Goal: Transaction & Acquisition: Book appointment/travel/reservation

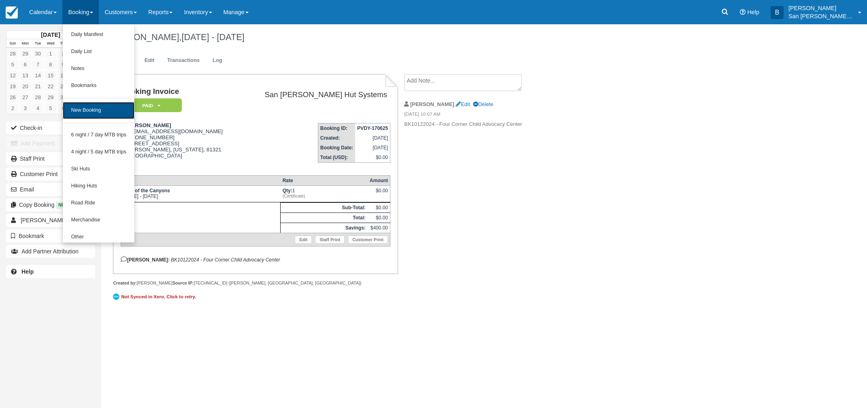
click at [98, 109] on link "New Booking" at bounding box center [99, 110] width 72 height 17
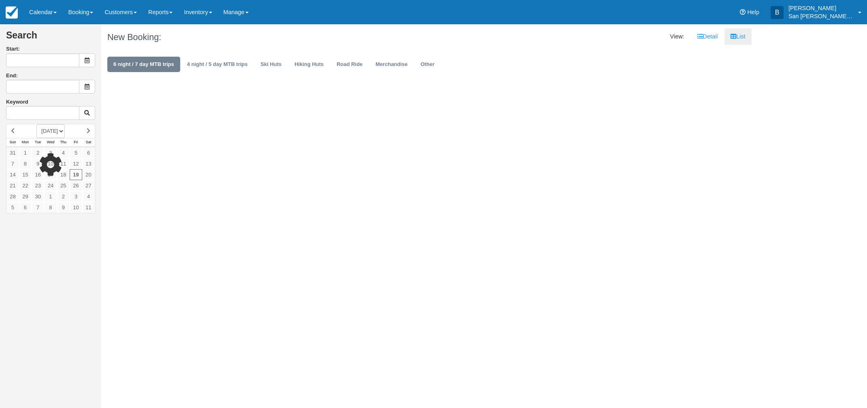
type input "09/20/25"
type input "09/21/25"
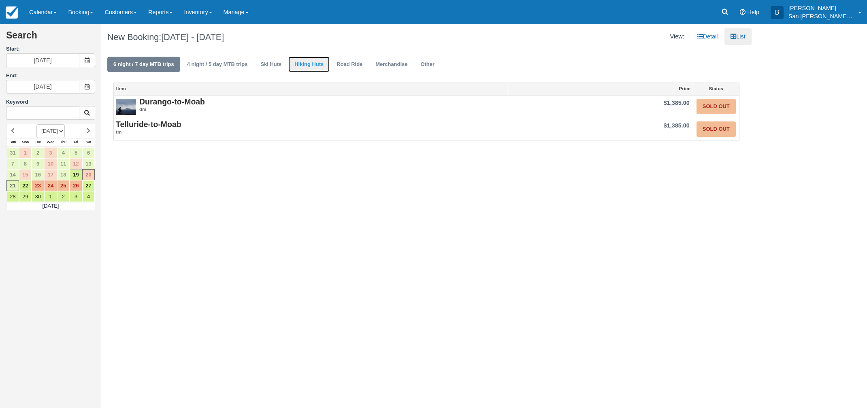
click at [299, 62] on link "Hiking Huts" at bounding box center [308, 65] width 41 height 16
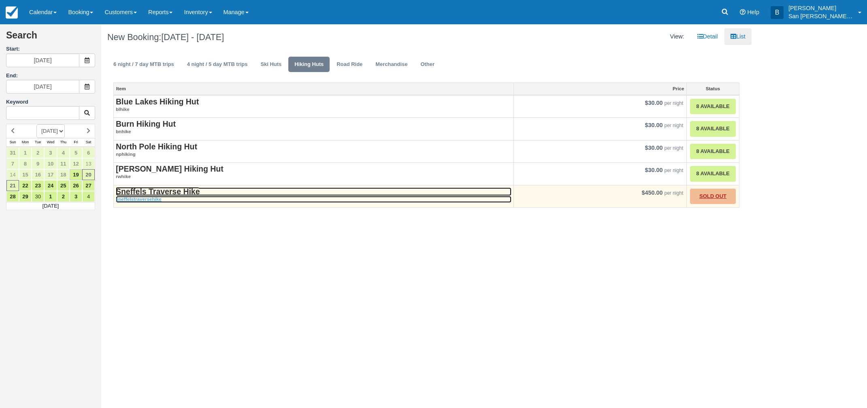
click at [171, 193] on strong "Sneffels Traverse Hike" at bounding box center [158, 191] width 84 height 9
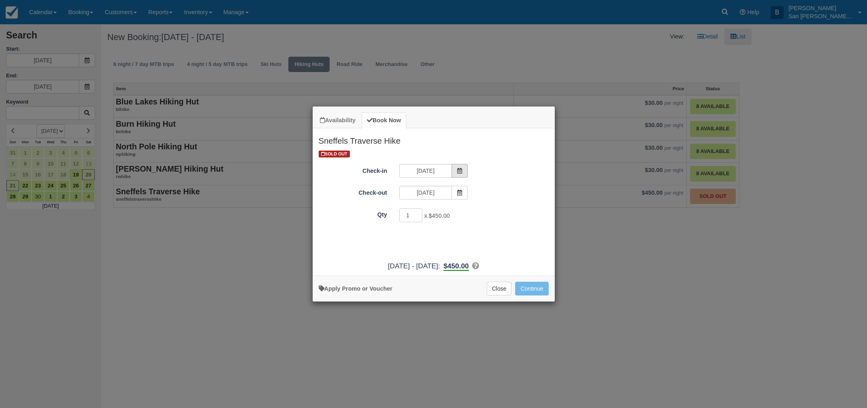
click at [460, 173] on icon "Item Modal" at bounding box center [460, 171] width 6 height 6
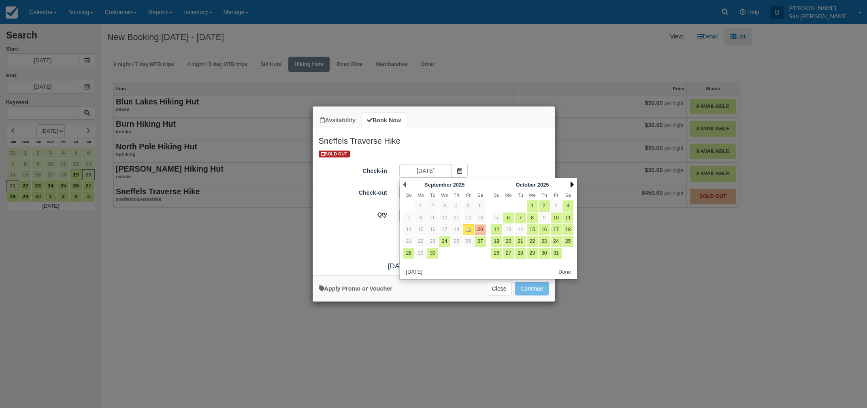
click at [572, 185] on link "Next" at bounding box center [572, 184] width 3 height 6
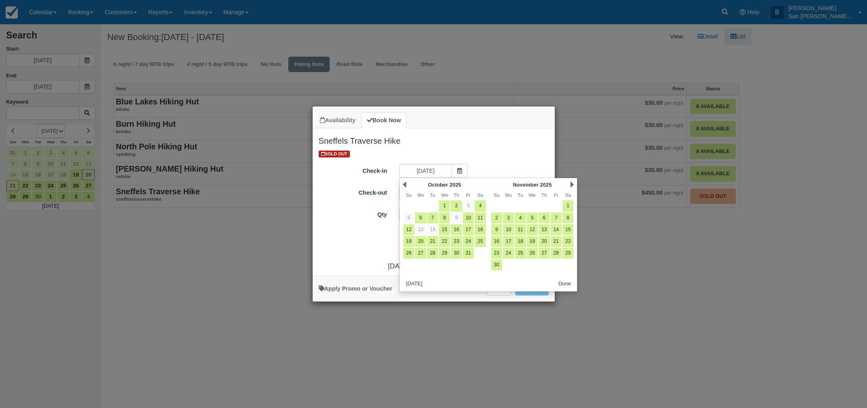
click at [572, 185] on link "Next" at bounding box center [572, 184] width 3 height 6
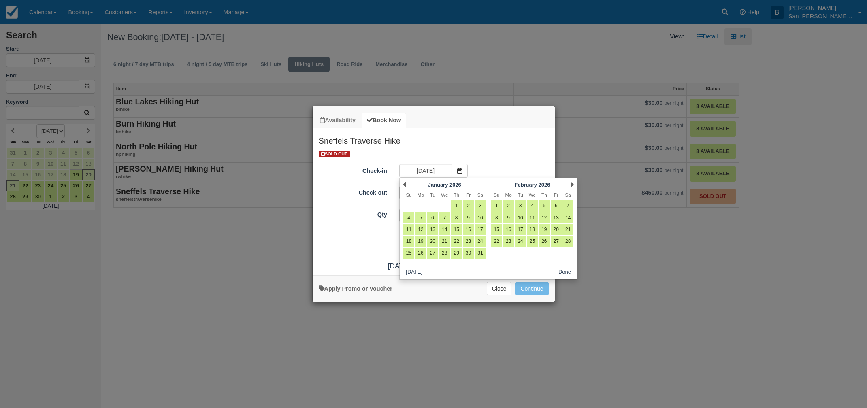
click at [572, 185] on link "Next" at bounding box center [572, 184] width 3 height 6
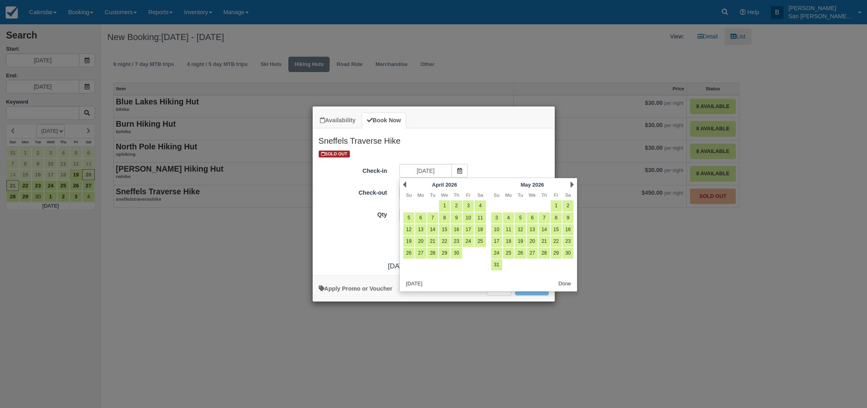
click at [572, 185] on link "Next" at bounding box center [572, 184] width 3 height 6
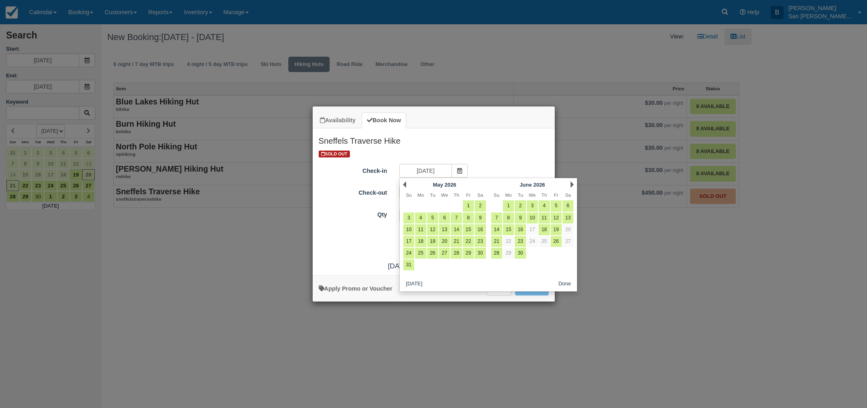
click at [572, 185] on link "Next" at bounding box center [572, 184] width 3 height 6
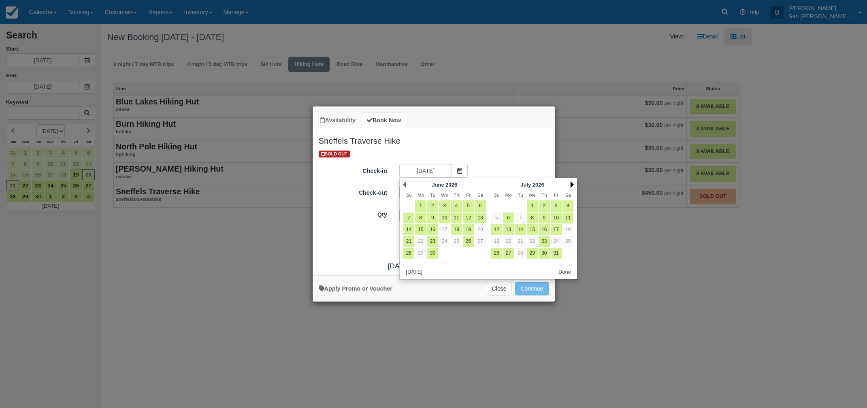
click at [572, 185] on link "Next" at bounding box center [572, 184] width 3 height 6
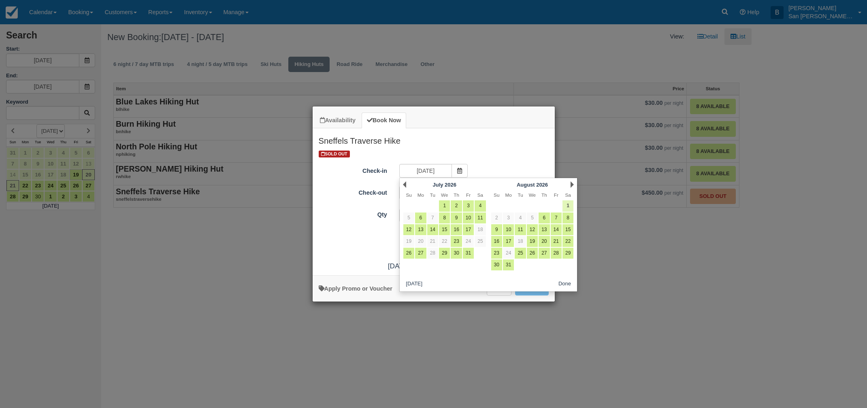
click at [568, 203] on link "1" at bounding box center [568, 206] width 11 height 11
type input "08/01/26"
type input "08/02/26"
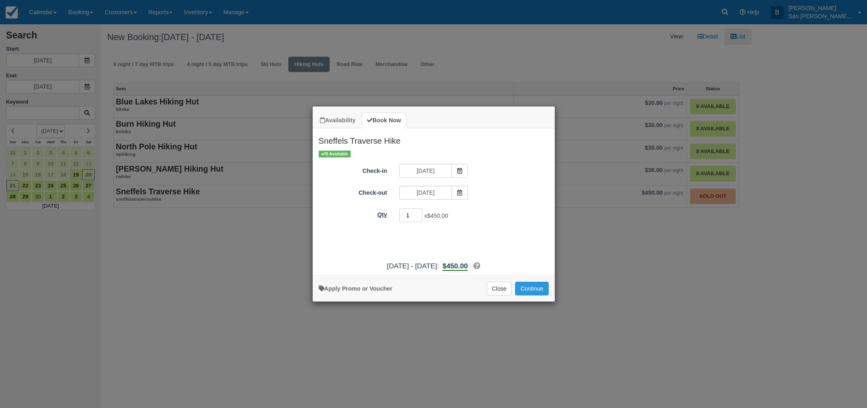
drag, startPoint x: 412, startPoint y: 219, endPoint x: 367, endPoint y: 216, distance: 45.0
click at [367, 216] on div "Qty 1 x $450.00 Required." at bounding box center [434, 216] width 242 height 16
type input "8"
click at [543, 291] on button "Continue" at bounding box center [531, 289] width 33 height 14
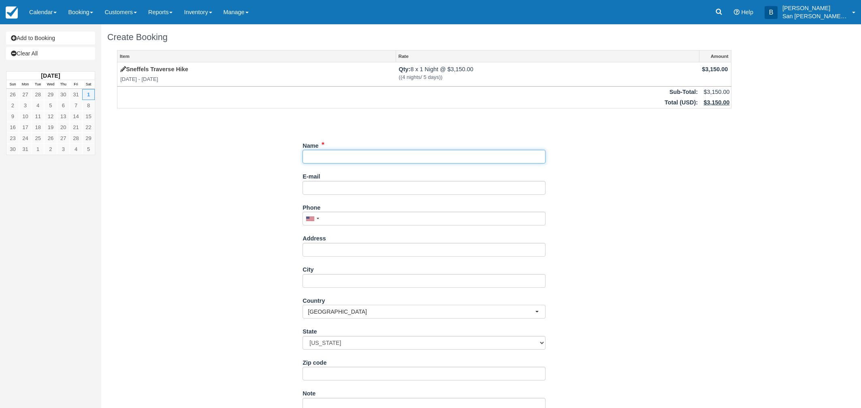
click at [323, 156] on input "Name" at bounding box center [424, 157] width 243 height 14
type input "Anna Valsing"
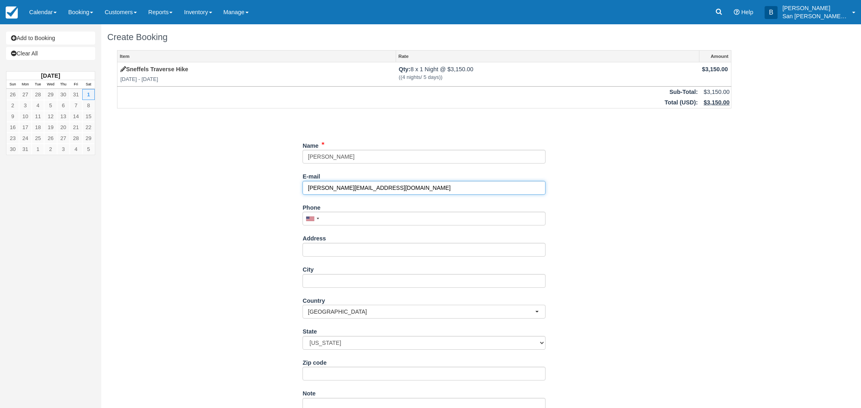
type input "anna.valsing@gmail.com"
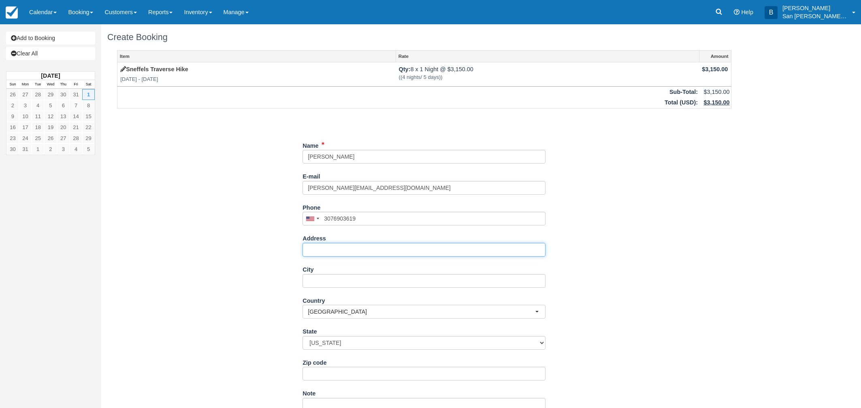
type input "[PHONE_NUMBER]"
click at [320, 252] on input "Address" at bounding box center [424, 250] width 243 height 14
type input "PO Box 14803"
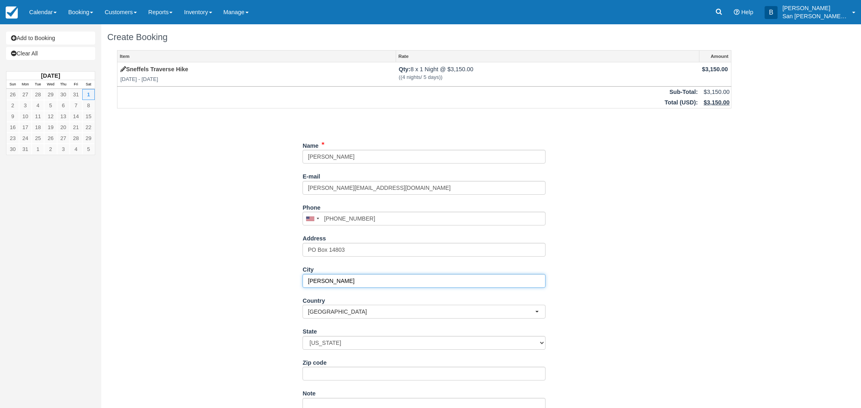
type input "[PERSON_NAME]"
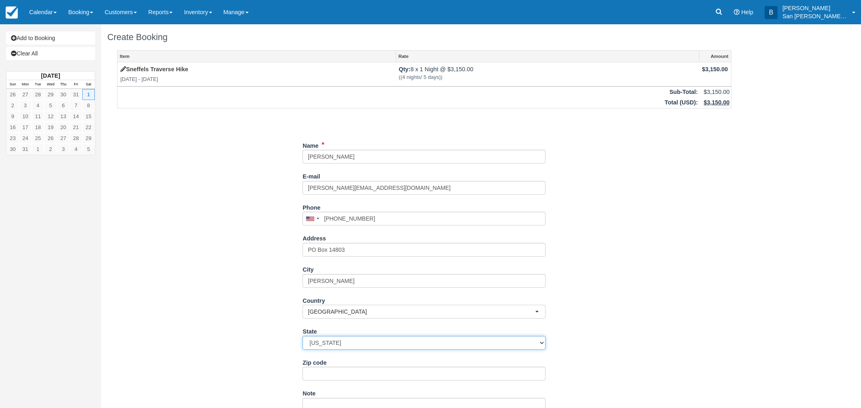
select select "WY"
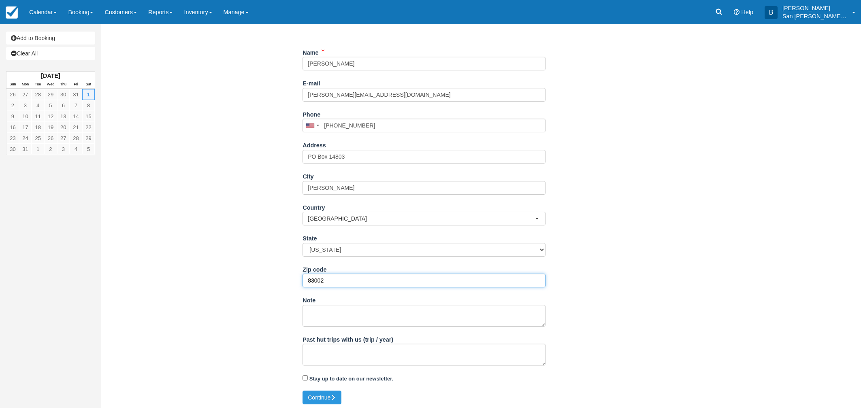
scroll to position [96, 0]
type input "83002"
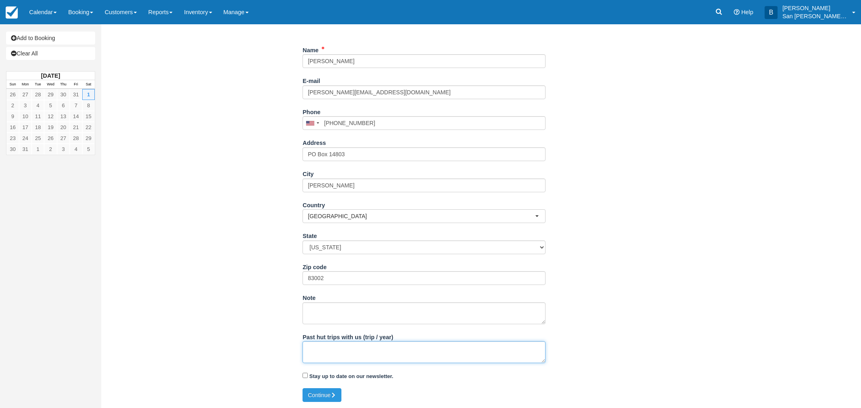
click at [341, 350] on textarea "Past hut trips with us (trip / year)" at bounding box center [424, 352] width 243 height 22
type textarea "Yes, biking routes :)"
click at [340, 394] on button "Continue" at bounding box center [322, 395] width 39 height 14
type input "[PHONE_NUMBER]"
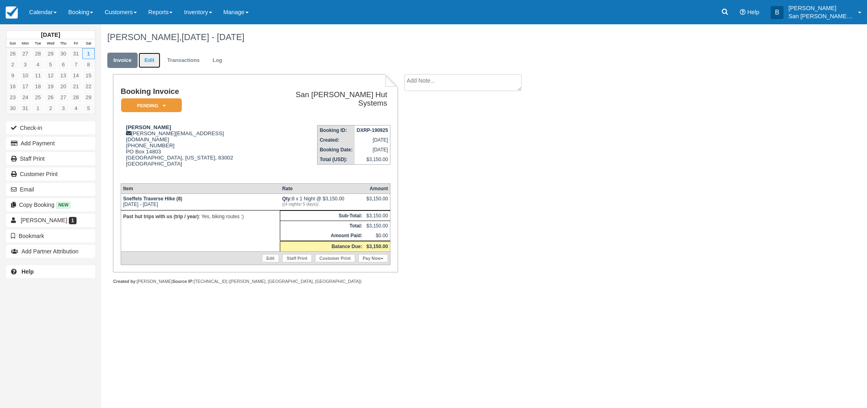
click at [148, 61] on link "Edit" at bounding box center [150, 61] width 22 height 16
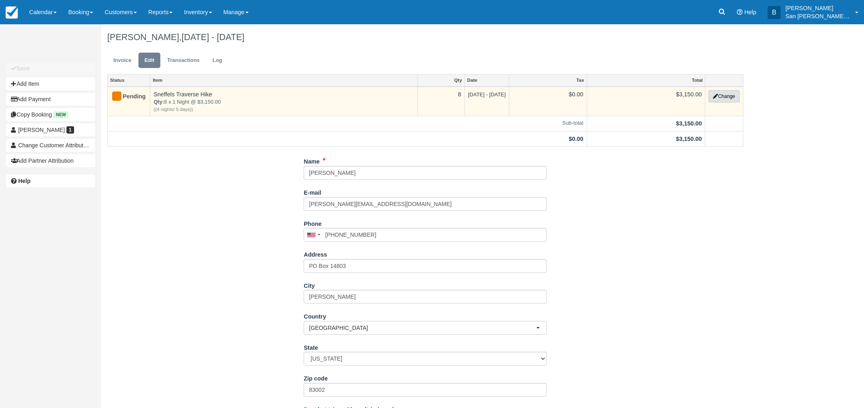
click at [728, 96] on button "Change" at bounding box center [724, 96] width 31 height 12
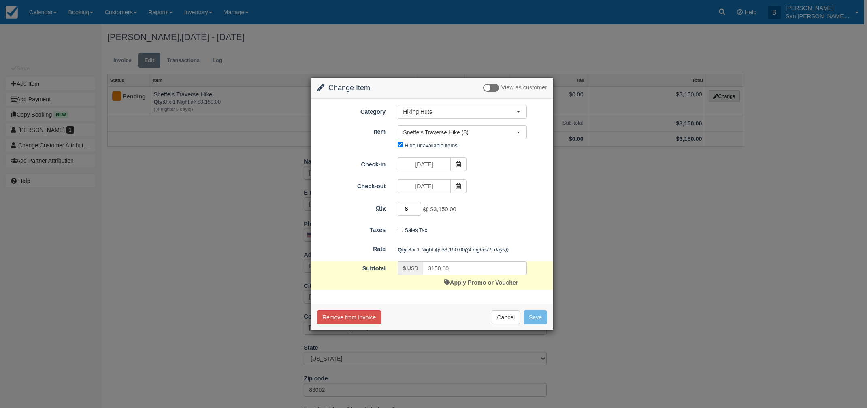
drag, startPoint x: 410, startPoint y: 212, endPoint x: 384, endPoint y: 210, distance: 26.8
click at [384, 210] on div "Qty 8 @ $3,150.00 Required." at bounding box center [432, 209] width 242 height 16
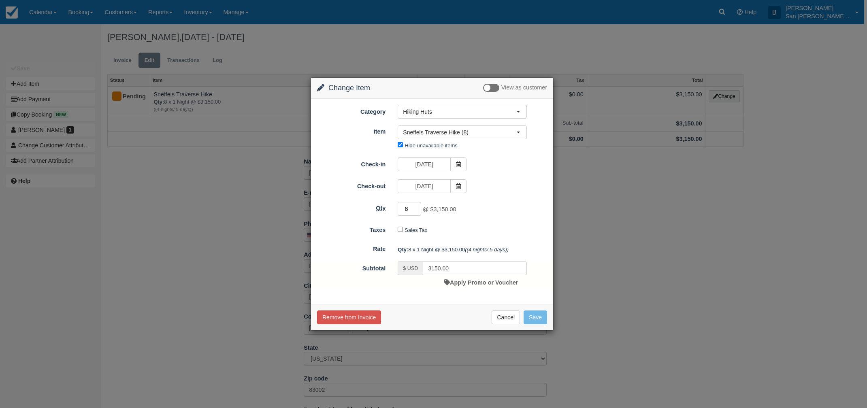
type input "4"
type input "1800.00"
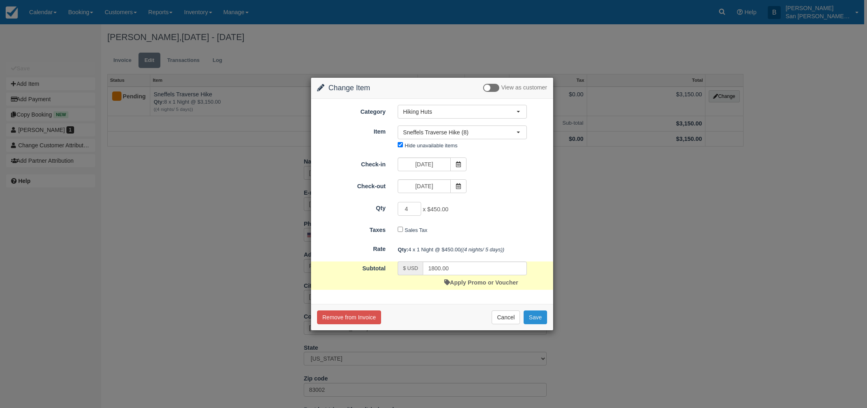
click at [534, 316] on button "Save" at bounding box center [535, 318] width 23 height 14
checkbox input "false"
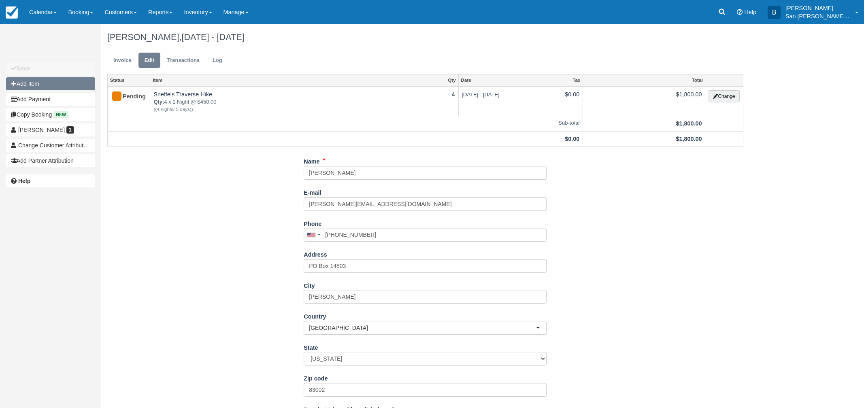
click at [28, 88] on button "Add Item" at bounding box center [50, 83] width 89 height 13
type input "0.00"
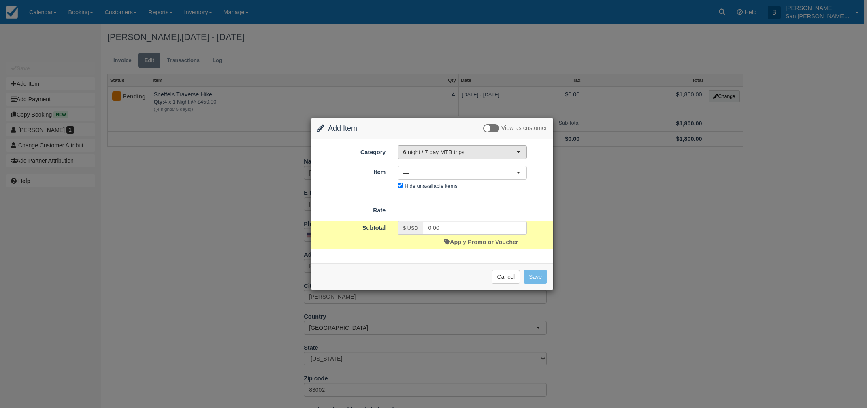
click at [414, 151] on span "6 night / 7 day MTB trips" at bounding box center [459, 152] width 113 height 8
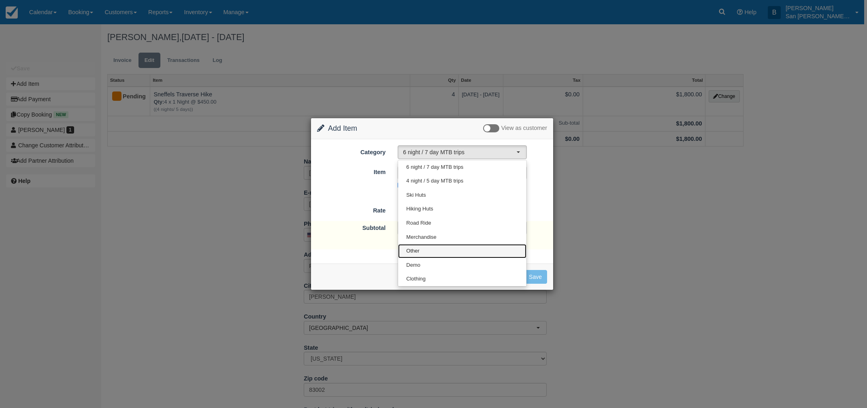
click at [418, 248] on span "Other" at bounding box center [412, 252] width 13 height 8
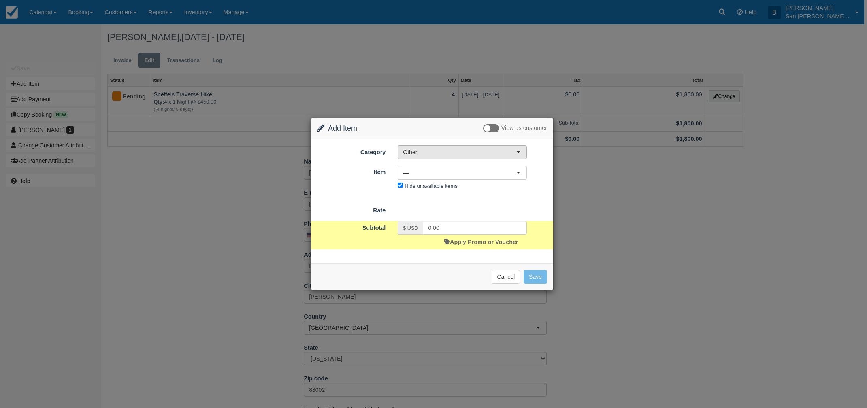
click at [424, 150] on span "Other" at bounding box center [459, 152] width 113 height 8
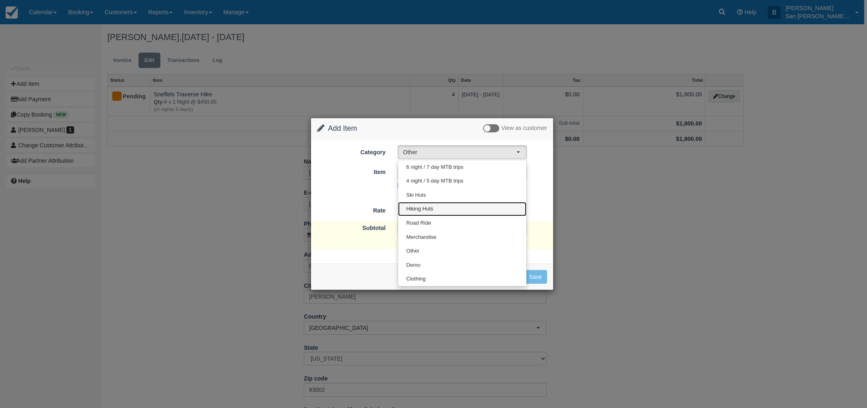
click at [429, 210] on span "Hiking Huts" at bounding box center [419, 209] width 27 height 8
select select "12"
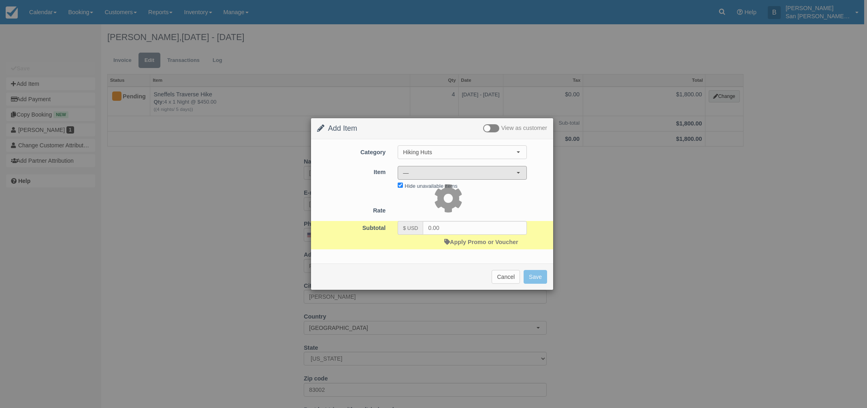
click at [410, 172] on span "—" at bounding box center [459, 173] width 113 height 8
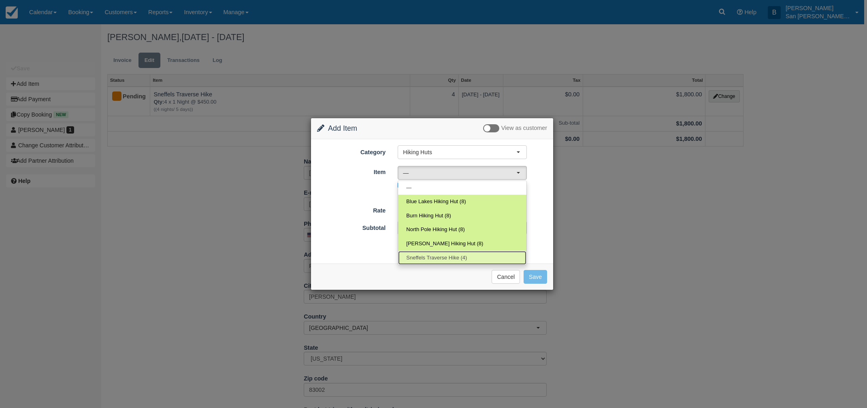
click at [445, 257] on span "Sneffels Traverse Hike (4)" at bounding box center [436, 258] width 61 height 8
select select "75"
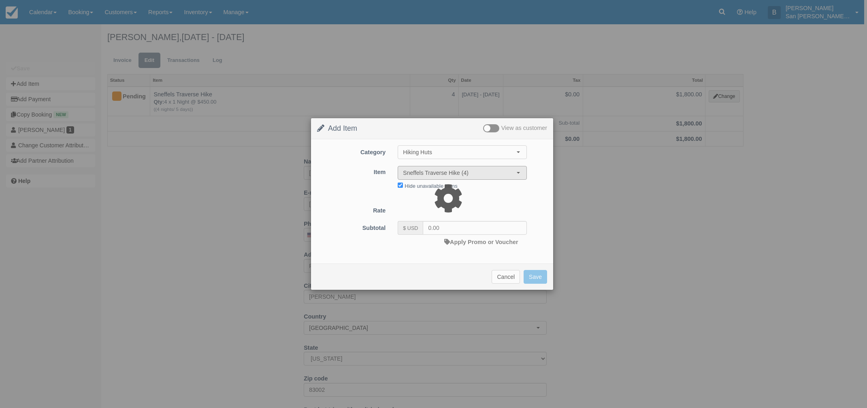
type input "450.00"
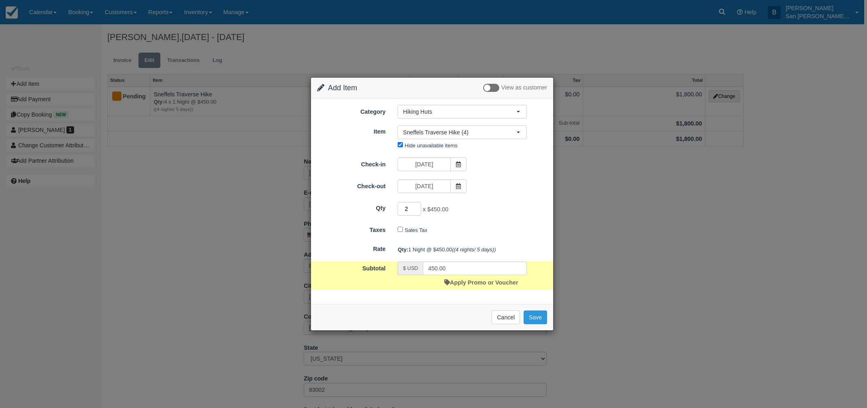
drag, startPoint x: 416, startPoint y: 208, endPoint x: 400, endPoint y: 209, distance: 15.8
type input "2"
click at [400, 209] on input "2" at bounding box center [409, 209] width 23 height 14
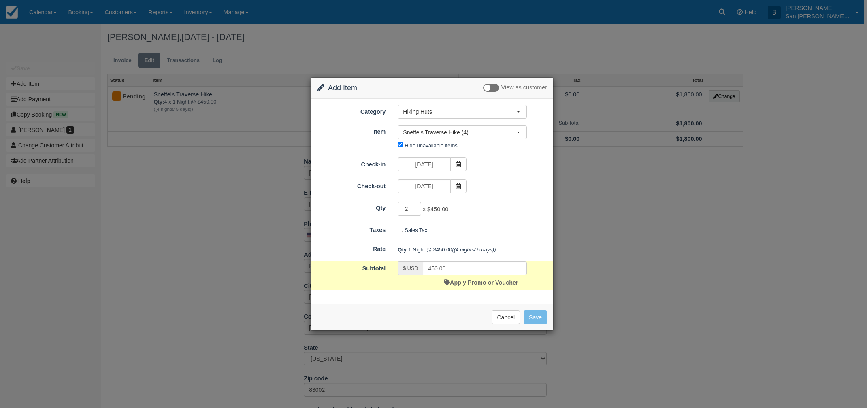
type input "900.00"
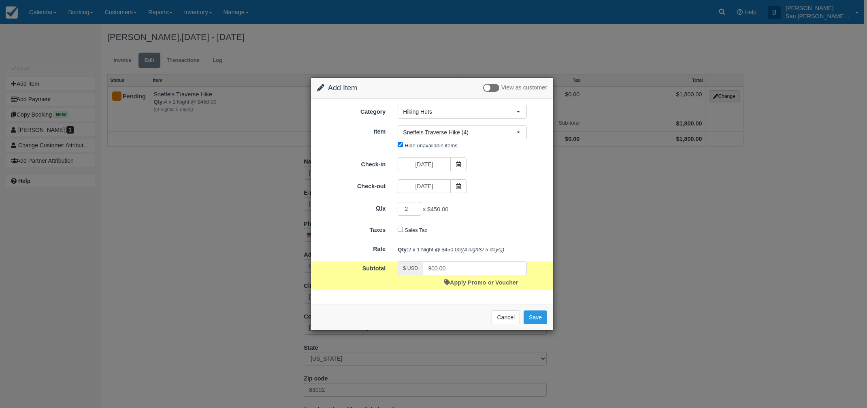
click at [362, 206] on div "Qty 2 x $450.00 Required." at bounding box center [432, 209] width 242 height 16
type input "4"
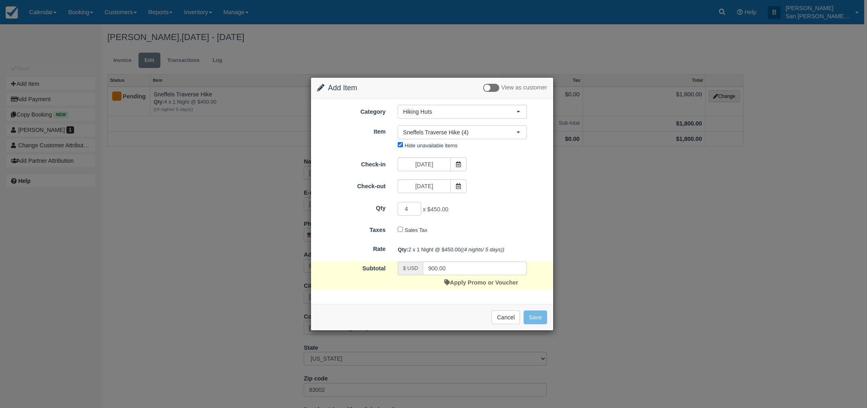
type input "1800.00"
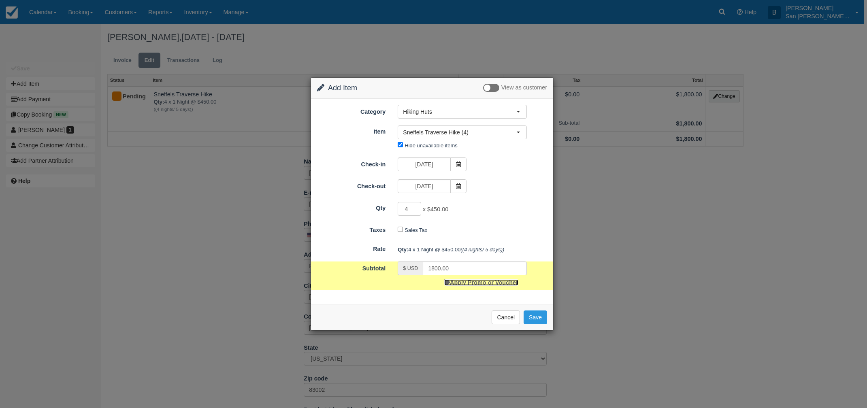
click at [479, 283] on link "Apply Promo or Voucher" at bounding box center [481, 283] width 74 height 6
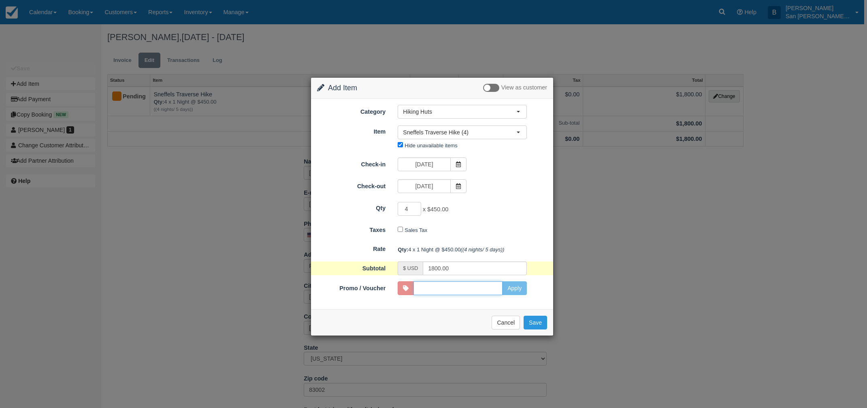
click at [494, 293] on input "Promo / Voucher" at bounding box center [458, 289] width 89 height 14
type input "Kids"
click at [540, 326] on button "Save" at bounding box center [535, 323] width 23 height 14
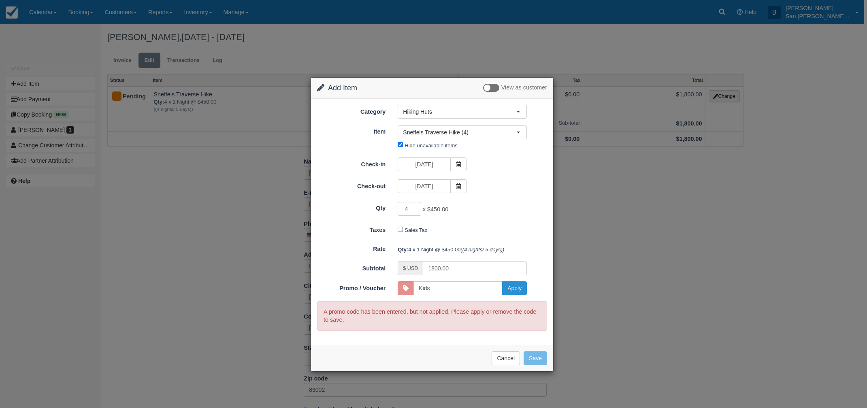
click at [519, 288] on button "Apply" at bounding box center [514, 289] width 25 height 14
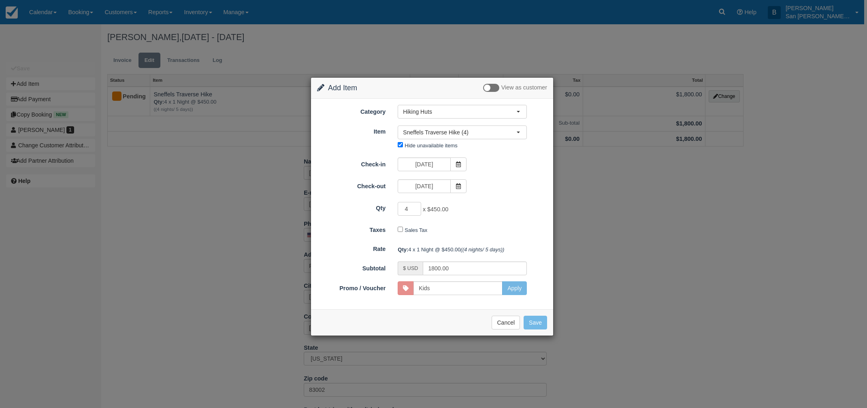
type input "0.00"
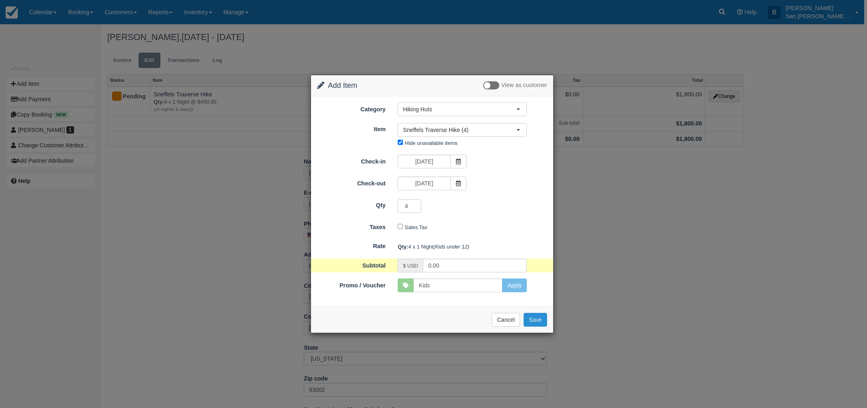
click at [538, 324] on button "Save" at bounding box center [535, 320] width 23 height 14
checkbox input "false"
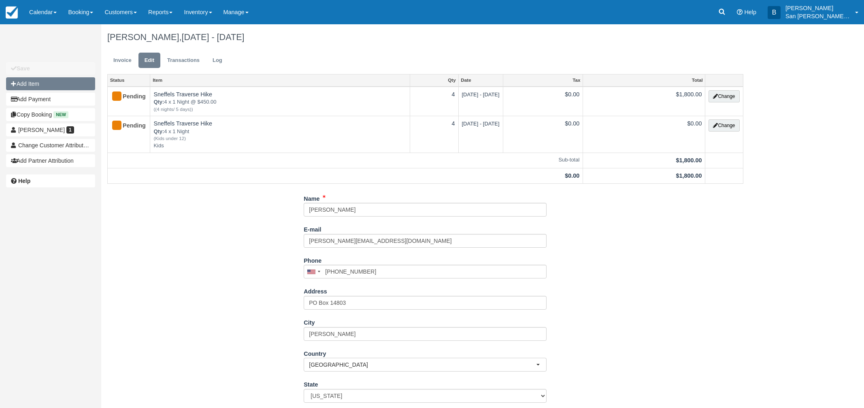
click at [41, 83] on button "Add Item" at bounding box center [50, 83] width 89 height 13
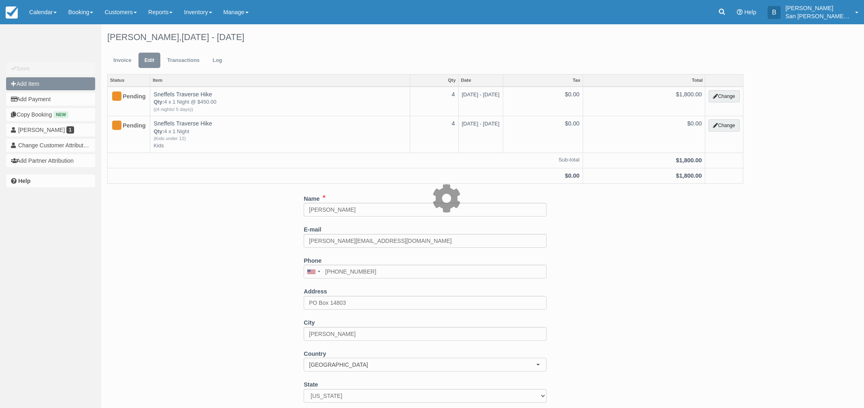
type input "0.00"
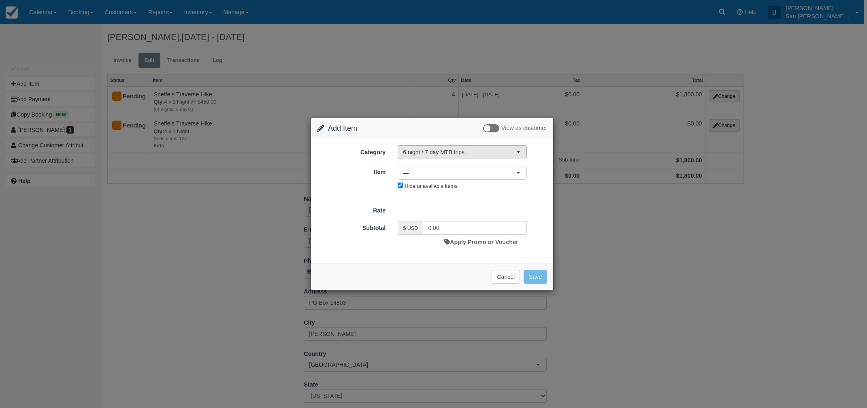
click at [423, 155] on span "6 night / 7 day MTB trips" at bounding box center [459, 152] width 113 height 8
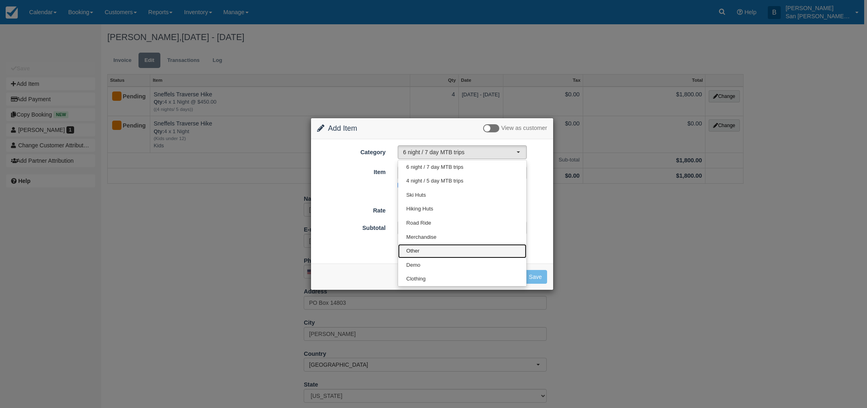
click at [419, 252] on span "Other" at bounding box center [412, 252] width 13 height 8
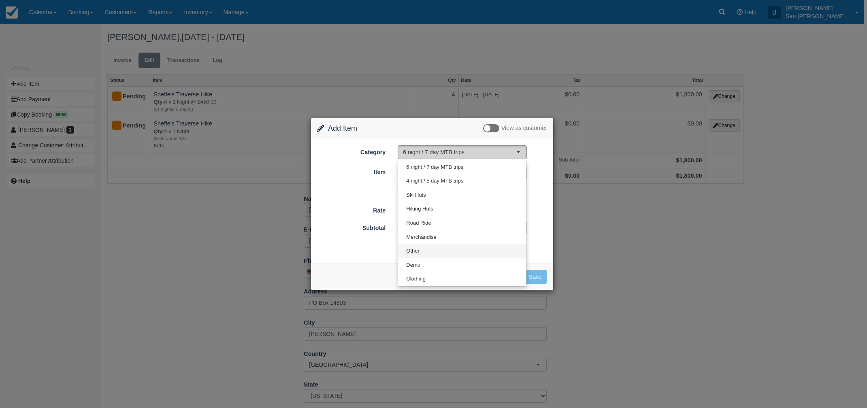
select select "15"
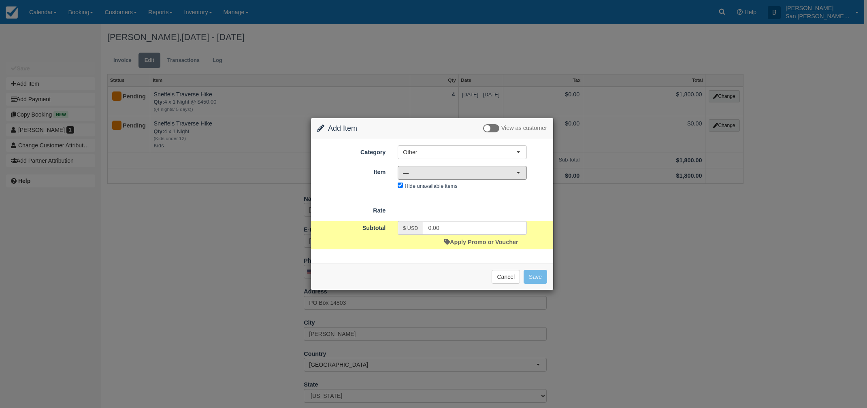
click at [420, 177] on span "—" at bounding box center [459, 173] width 113 height 8
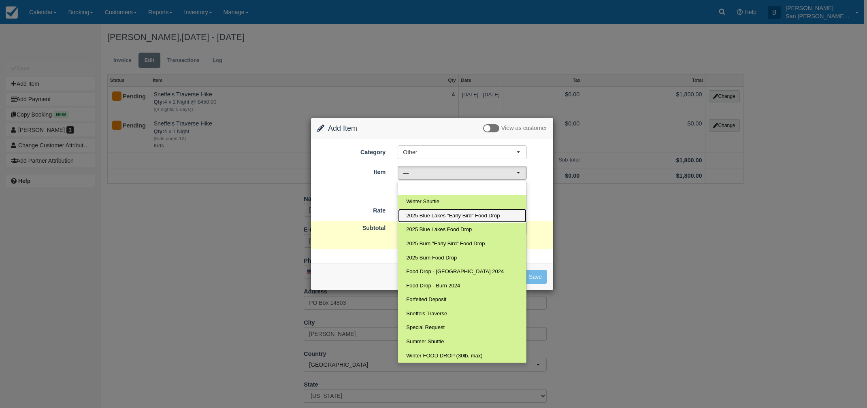
click at [436, 218] on span "2025 Blue Lakes "Early Bird" Food Drop" at bounding box center [453, 216] width 94 height 8
select select "118"
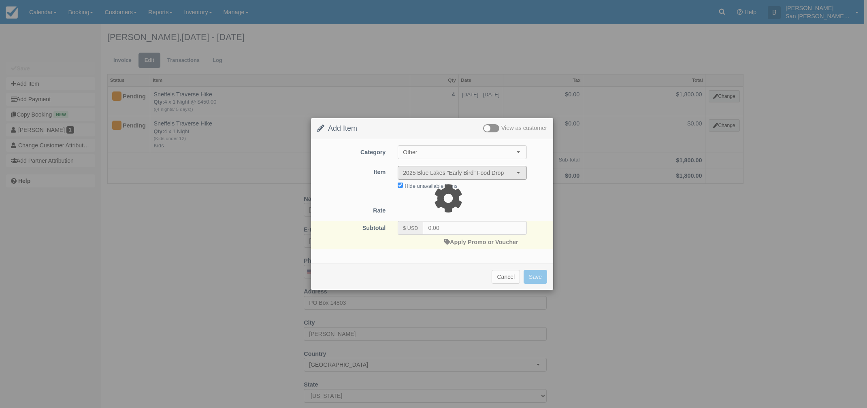
type input "199.00"
select select "07:00"
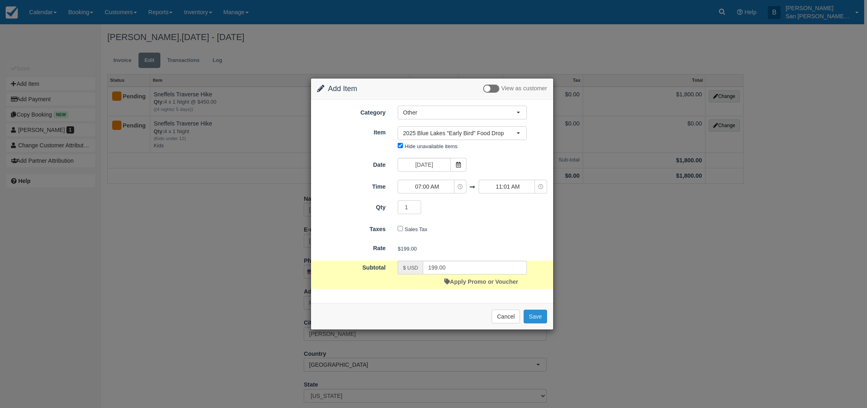
click at [535, 316] on button "Save" at bounding box center [535, 317] width 23 height 14
checkbox input "false"
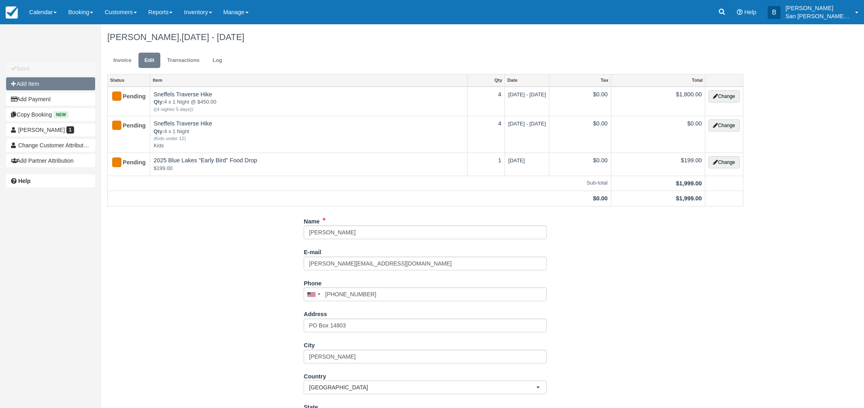
click at [40, 81] on button "Add Item" at bounding box center [50, 83] width 89 height 13
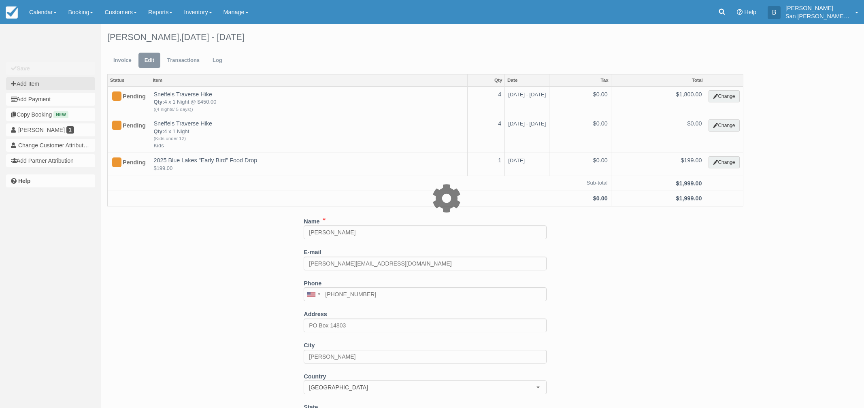
type input "0.00"
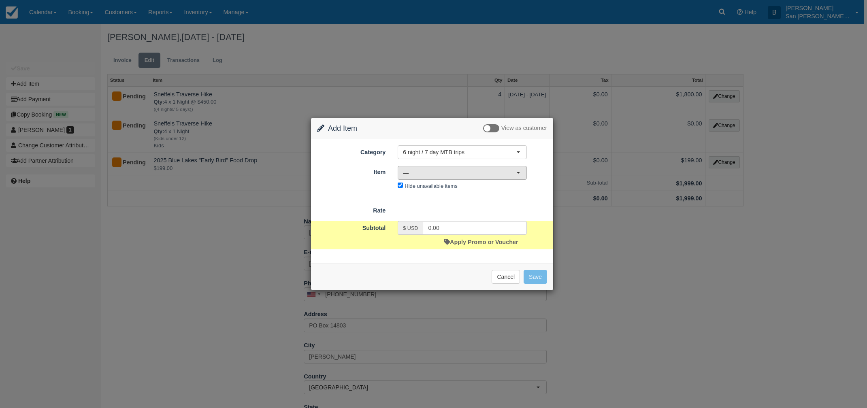
click at [449, 171] on span "—" at bounding box center [459, 173] width 113 height 8
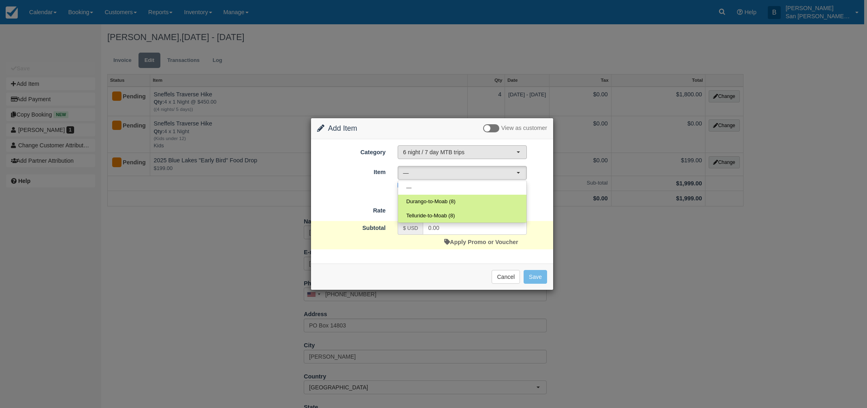
click at [435, 151] on span "6 night / 7 day MTB trips" at bounding box center [459, 152] width 113 height 8
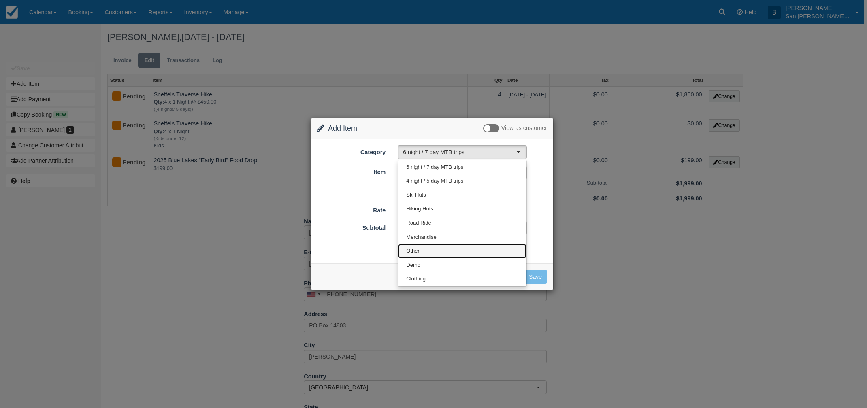
click at [418, 252] on span "Other" at bounding box center [412, 252] width 13 height 8
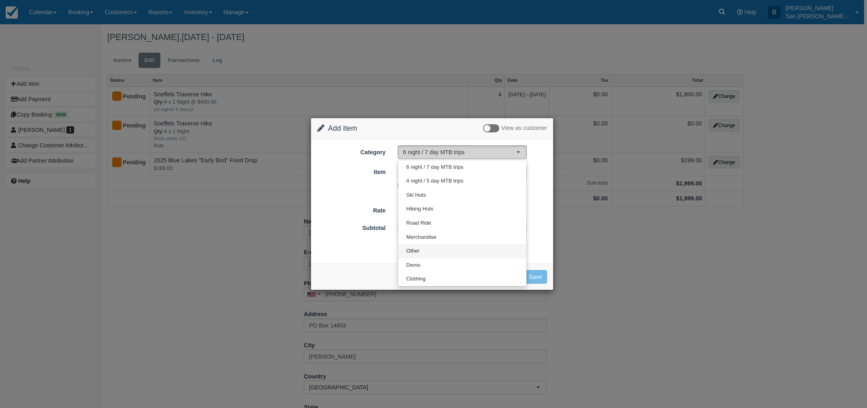
select select "15"
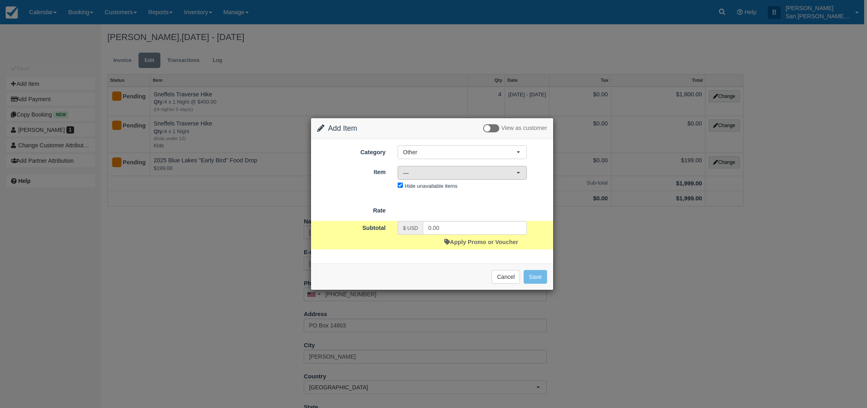
click at [417, 176] on span "—" at bounding box center [459, 173] width 113 height 8
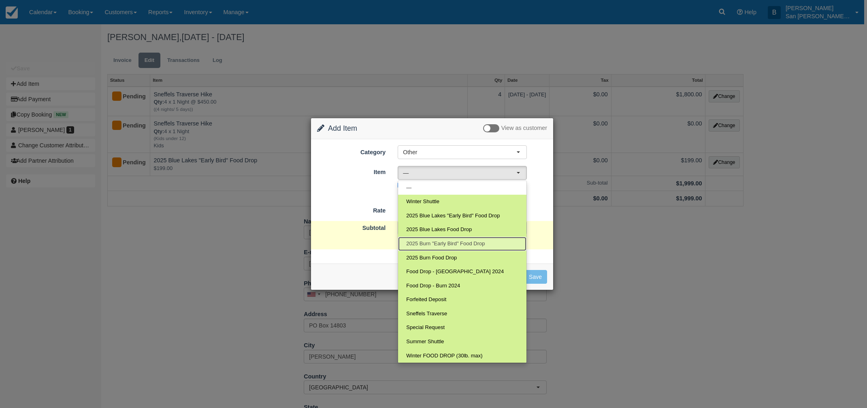
click at [434, 243] on span "2025 Burn "Early Bird" Food Drop" at bounding box center [445, 244] width 79 height 8
select select "119"
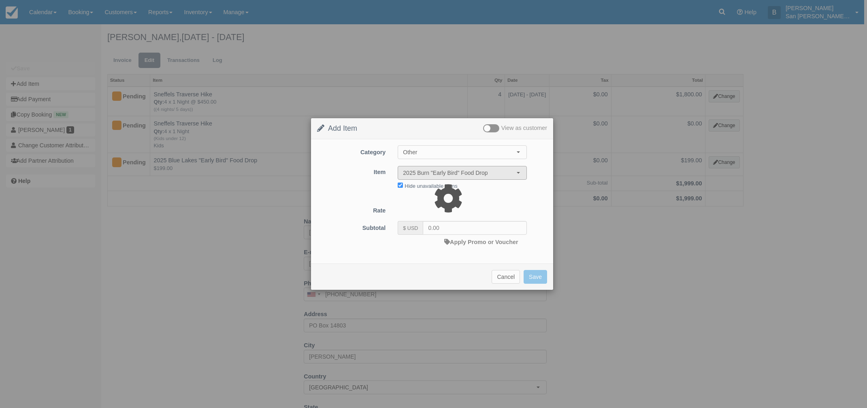
type input "199.00"
select select "07:00"
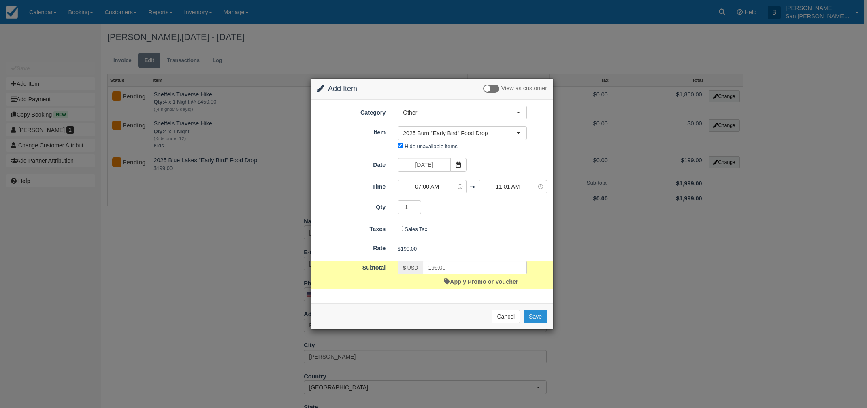
click at [532, 318] on button "Save" at bounding box center [535, 317] width 23 height 14
checkbox input "false"
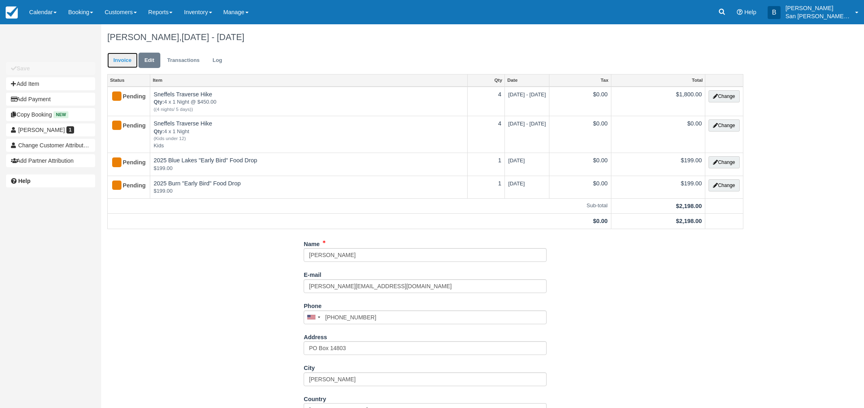
click at [131, 61] on link "Invoice" at bounding box center [122, 61] width 30 height 16
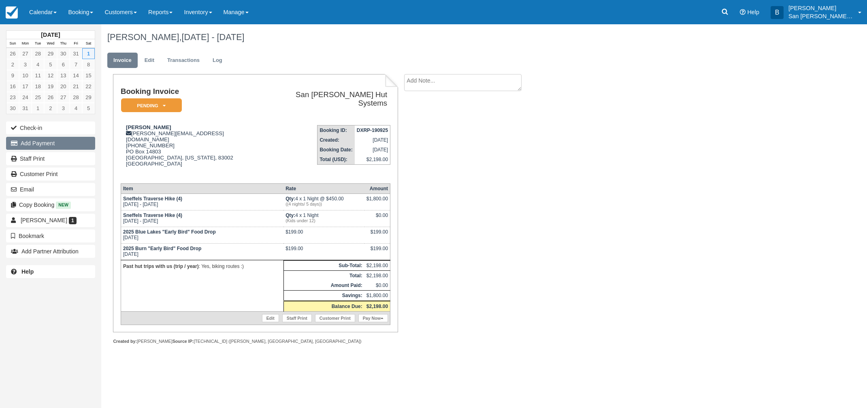
click at [47, 147] on button "Add Payment" at bounding box center [50, 143] width 89 height 13
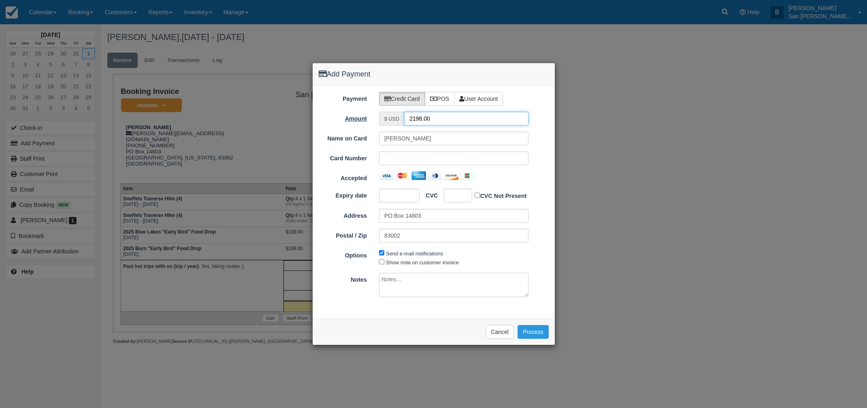
drag, startPoint x: 438, startPoint y: 116, endPoint x: 372, endPoint y: 117, distance: 66.0
click at [372, 117] on div "Amount $ USD 2198.00" at bounding box center [434, 119] width 242 height 14
click at [433, 115] on input "1099" at bounding box center [466, 119] width 124 height 14
type input "1099.00"
click at [544, 330] on button "Process" at bounding box center [533, 332] width 31 height 14
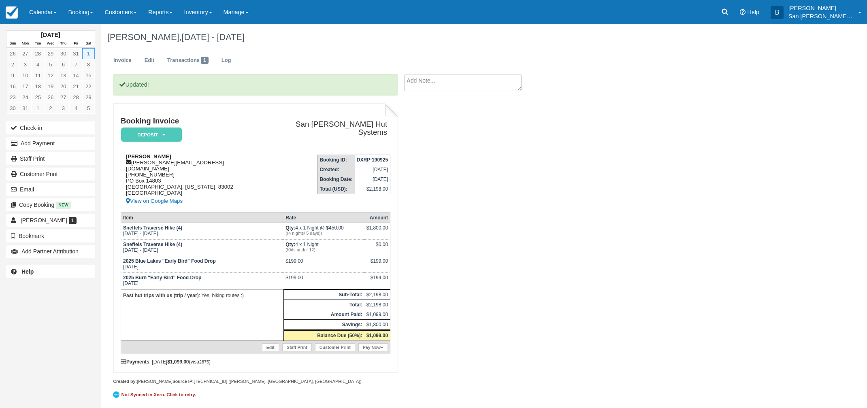
click at [134, 160] on div "[PERSON_NAME] [PERSON_NAME][EMAIL_ADDRESS][DOMAIN_NAME] 1 (307) 690-[GEOGRAPHIC…" at bounding box center [192, 180] width 143 height 53
drag, startPoint x: 134, startPoint y: 160, endPoint x: 210, endPoint y: 160, distance: 76.2
click at [210, 160] on div "[PERSON_NAME] [PERSON_NAME][EMAIL_ADDRESS][DOMAIN_NAME] 1 (307) 690-[GEOGRAPHIC…" at bounding box center [192, 180] width 143 height 53
copy div "[PERSON_NAME][EMAIL_ADDRESS][DOMAIN_NAME]"
click at [47, 173] on link "Customer Print" at bounding box center [50, 174] width 89 height 13
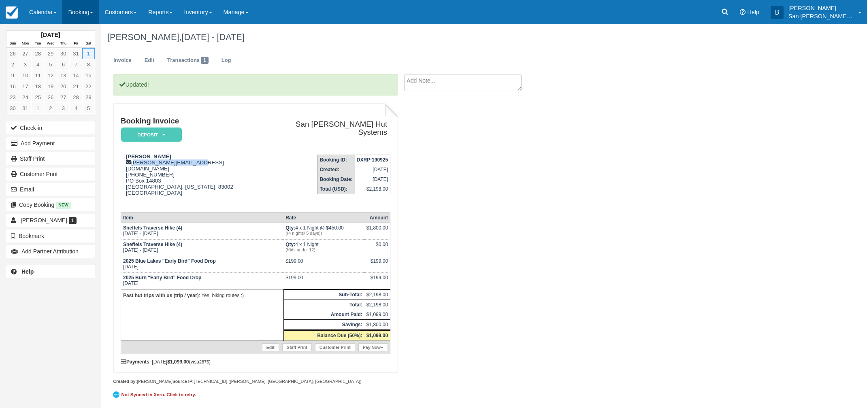
click at [85, 13] on link "Booking" at bounding box center [80, 12] width 36 height 24
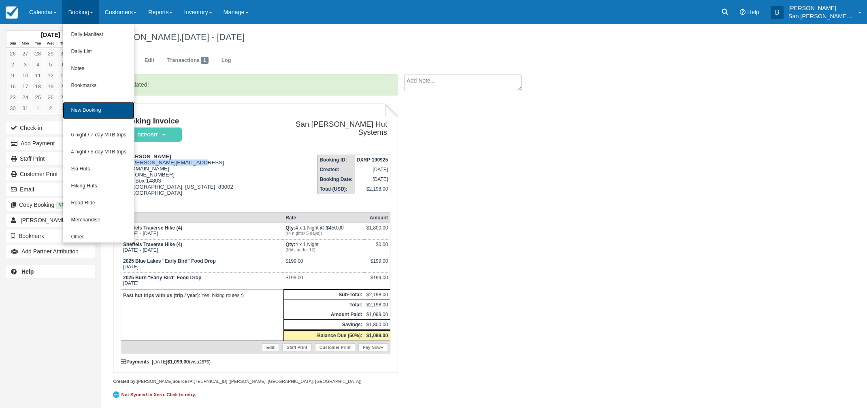
click at [99, 105] on link "New Booking" at bounding box center [99, 110] width 72 height 17
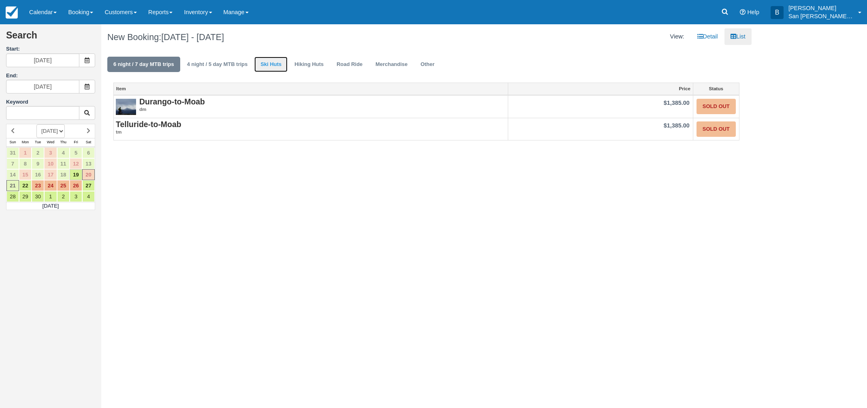
click at [268, 69] on link "Ski Huts" at bounding box center [270, 65] width 33 height 16
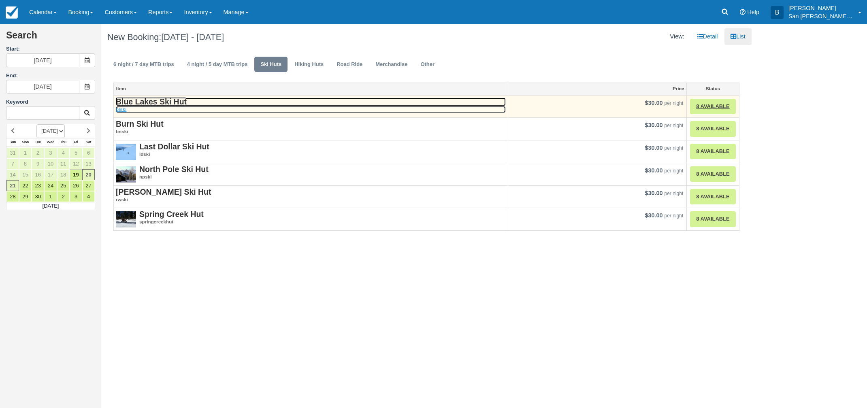
click at [149, 100] on strong "Blue Lakes Ski Hut" at bounding box center [151, 101] width 71 height 9
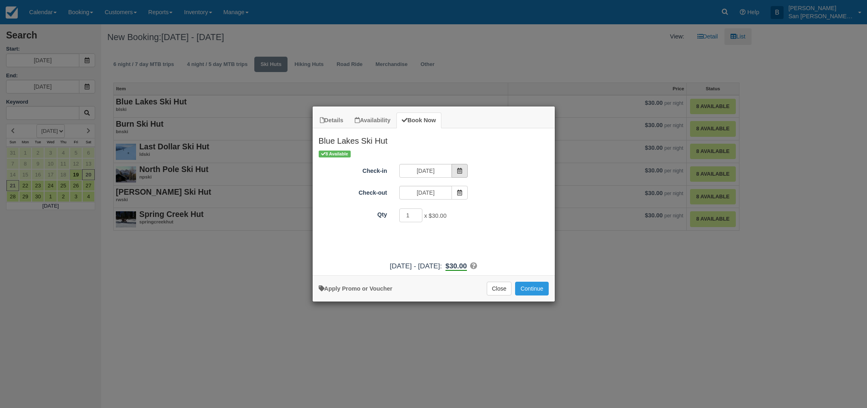
click at [462, 170] on icon "Item Modal" at bounding box center [460, 171] width 6 height 6
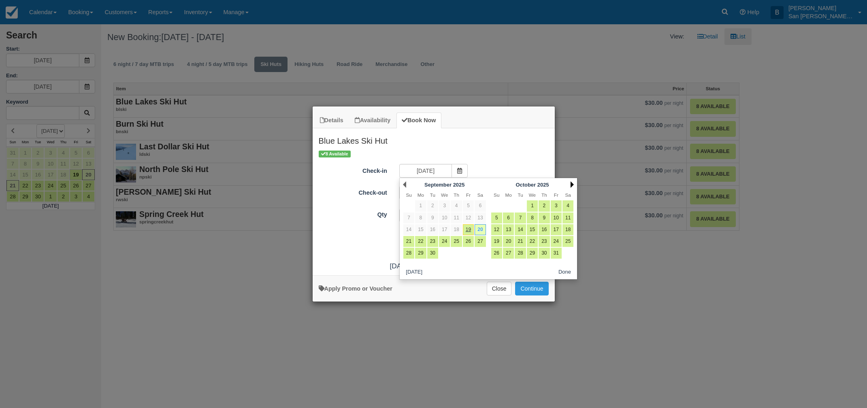
click at [574, 184] on link "Next" at bounding box center [572, 184] width 3 height 6
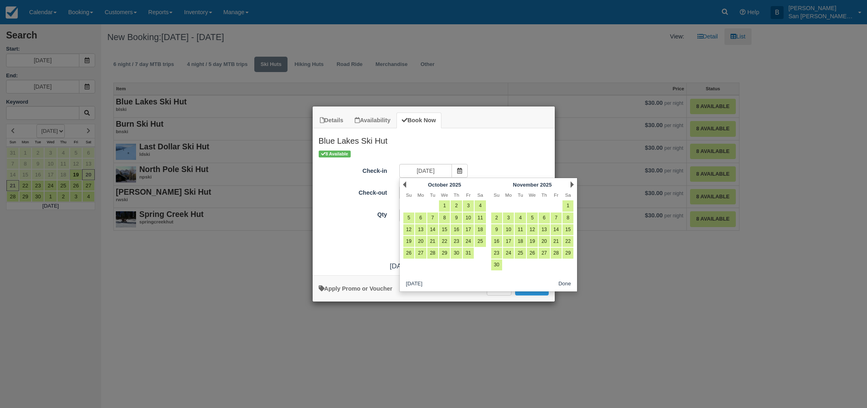
click at [574, 184] on link "Next" at bounding box center [572, 184] width 3 height 6
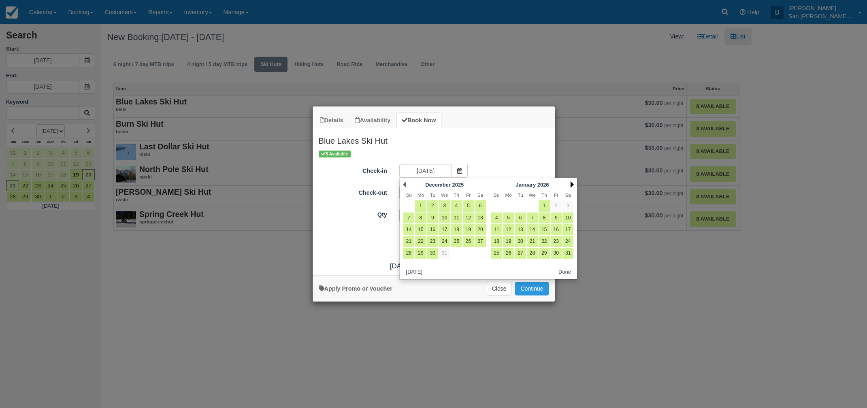
click at [574, 185] on link "Next" at bounding box center [572, 184] width 3 height 6
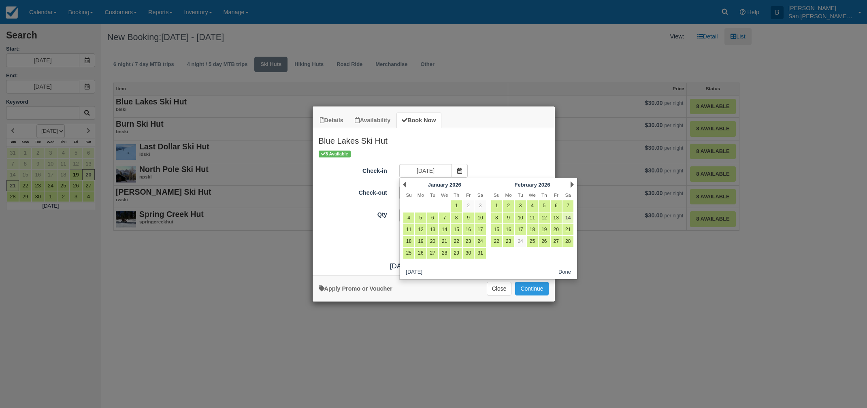
click at [570, 217] on link "14" at bounding box center [568, 218] width 11 height 11
type input "[DATE]"
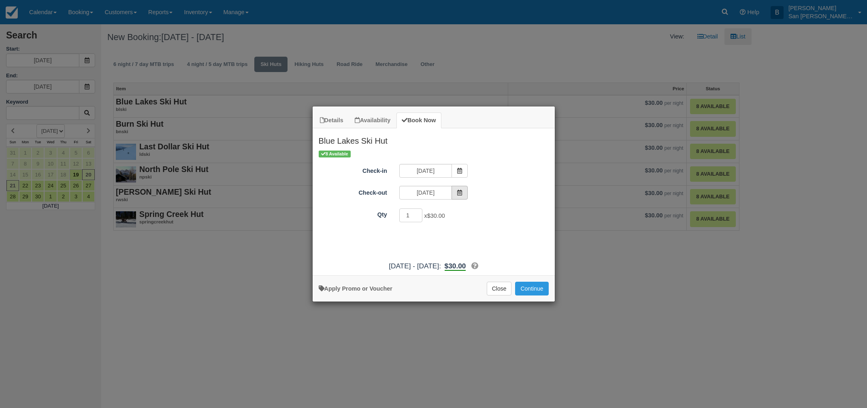
click at [469, 192] on div "02/15/26" at bounding box center [433, 194] width 81 height 16
click at [462, 193] on icon "Item Modal" at bounding box center [460, 193] width 6 height 6
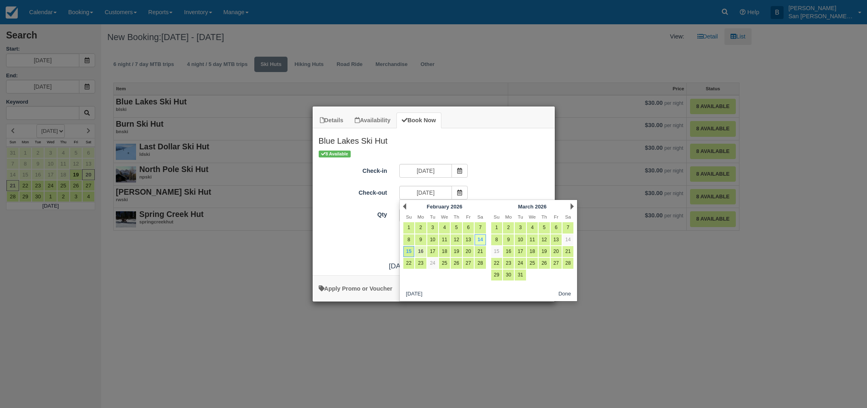
click at [420, 250] on link "16" at bounding box center [420, 251] width 11 height 11
type input "02/16/26"
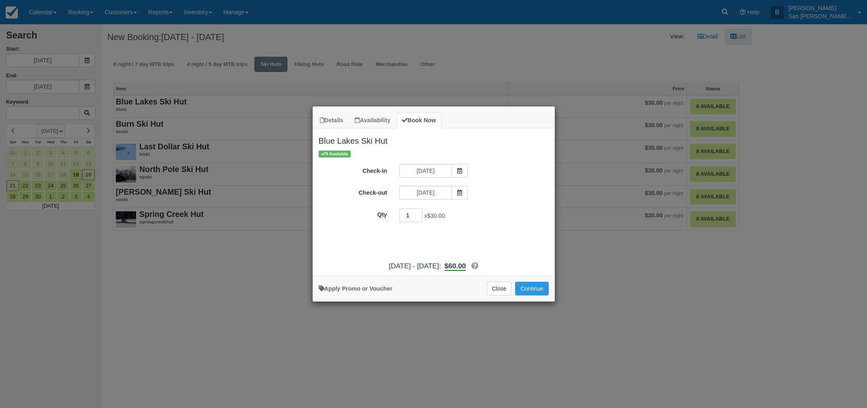
drag, startPoint x: 412, startPoint y: 219, endPoint x: 370, endPoint y: 220, distance: 42.5
click at [370, 220] on div "Qty 1 x $30.00 Required." at bounding box center [434, 216] width 242 height 16
type input "8"
click at [536, 289] on button "Continue" at bounding box center [531, 289] width 33 height 14
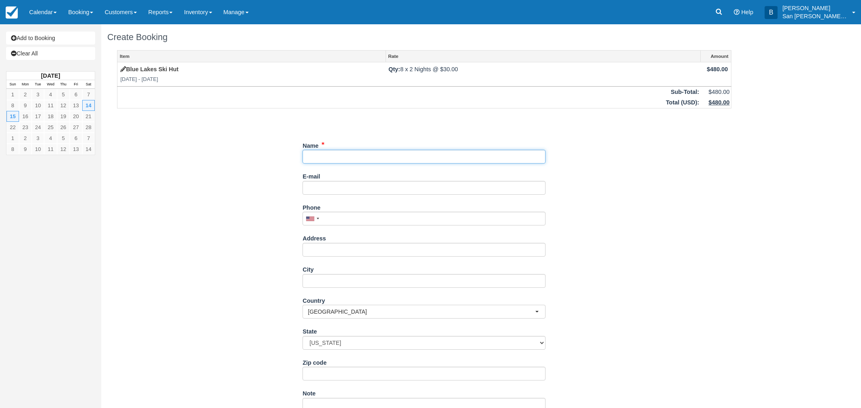
click at [312, 157] on input "Name" at bounding box center [424, 157] width 243 height 14
type input "[PERSON_NAME]"
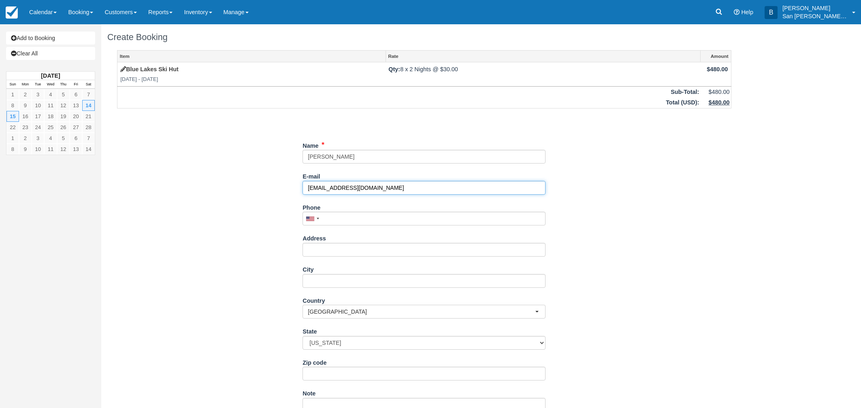
type input "[EMAIL_ADDRESS][DOMAIN_NAME]"
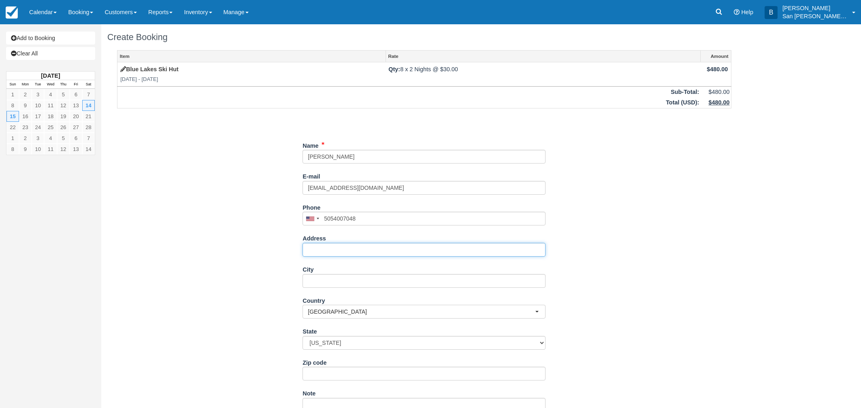
type input "[PHONE_NUMBER]"
drag, startPoint x: 314, startPoint y: 251, endPoint x: 323, endPoint y: 248, distance: 9.1
click at [314, 250] on input "Address" at bounding box center [424, 250] width 243 height 14
type input "[STREET_ADDRESS]"
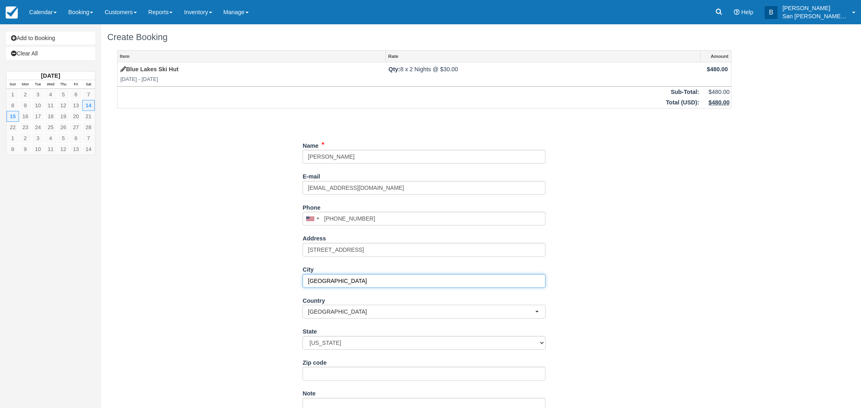
type input "[GEOGRAPHIC_DATA]"
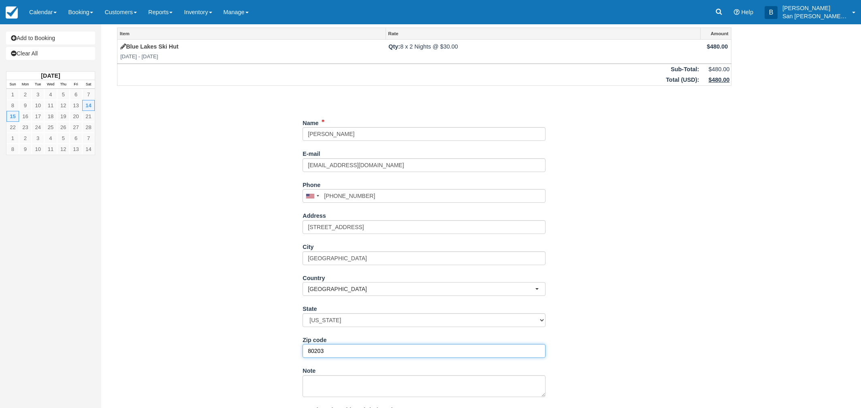
scroll to position [96, 0]
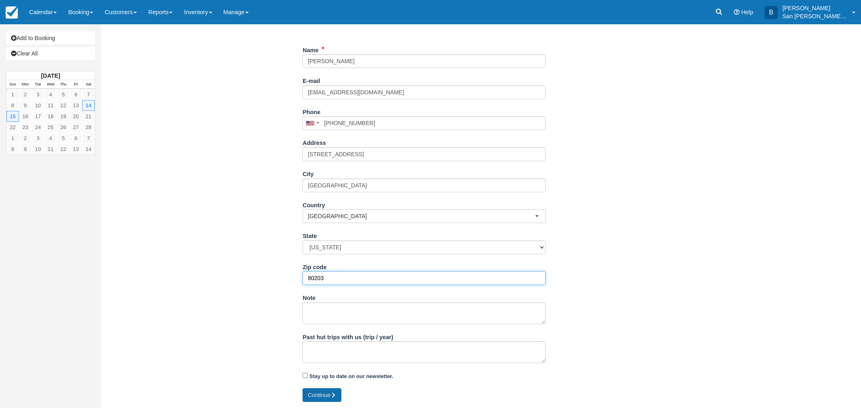
type input "80203"
click at [327, 397] on button "Continue" at bounding box center [322, 395] width 39 height 14
type input "[PHONE_NUMBER]"
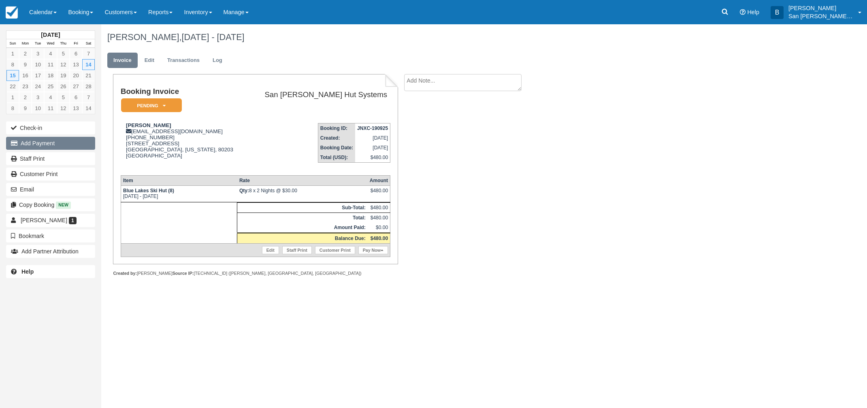
click at [48, 141] on button "Add Payment" at bounding box center [50, 143] width 89 height 13
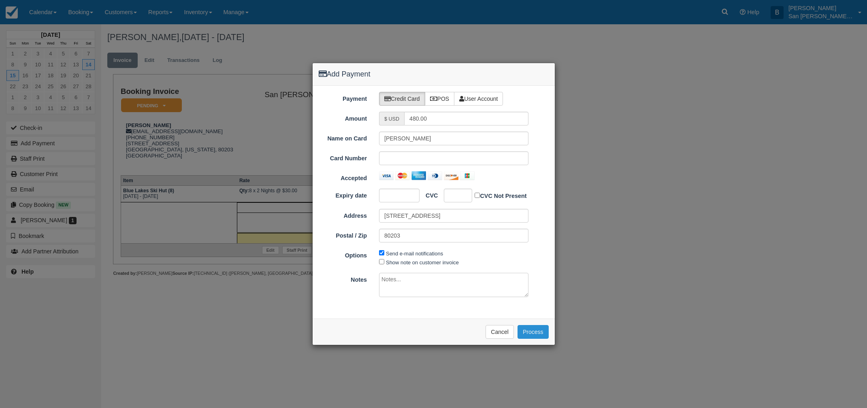
click at [534, 332] on button "Process" at bounding box center [533, 332] width 31 height 14
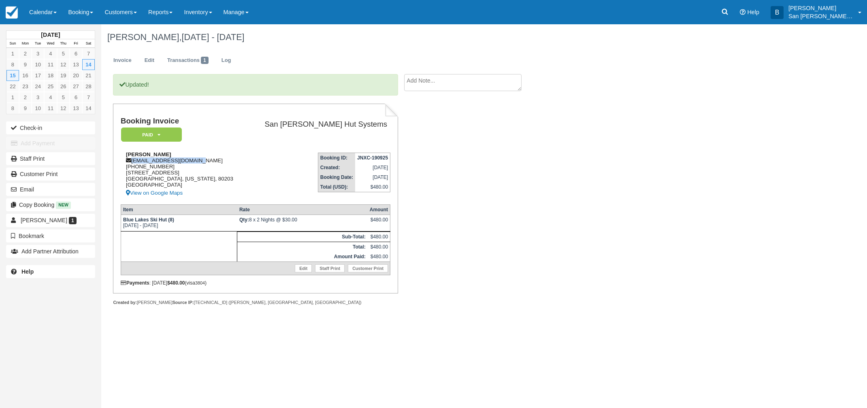
drag, startPoint x: 132, startPoint y: 161, endPoint x: 207, endPoint y: 160, distance: 75.3
click at [207, 160] on div "[PERSON_NAME] [EMAIL_ADDRESS][DOMAIN_NAME] [PHONE_NUMBER] [STREET_ADDRESS][US_S…" at bounding box center [184, 174] width 126 height 47
click at [243, 126] on tr "Booking Invoice Paid   Pending Reserved Deposit Waiting Cancelled Shuttle San […" at bounding box center [256, 131] width 270 height 29
drag, startPoint x: 133, startPoint y: 162, endPoint x: 172, endPoint y: 163, distance: 38.9
click at [198, 160] on div "[PERSON_NAME] [EMAIL_ADDRESS][DOMAIN_NAME] [PHONE_NUMBER] [STREET_ADDRESS][US_S…" at bounding box center [184, 174] width 126 height 47
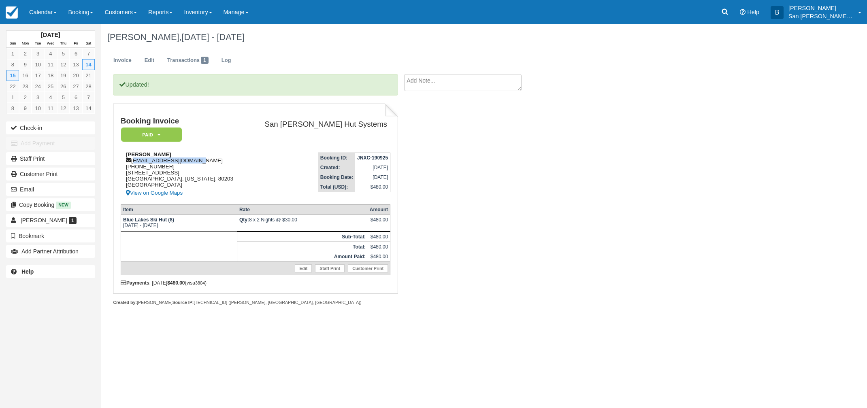
copy div "[EMAIL_ADDRESS][DOMAIN_NAME]"
click at [34, 160] on link "Staff Print" at bounding box center [50, 158] width 89 height 13
click at [725, 14] on link at bounding box center [725, 12] width 19 height 24
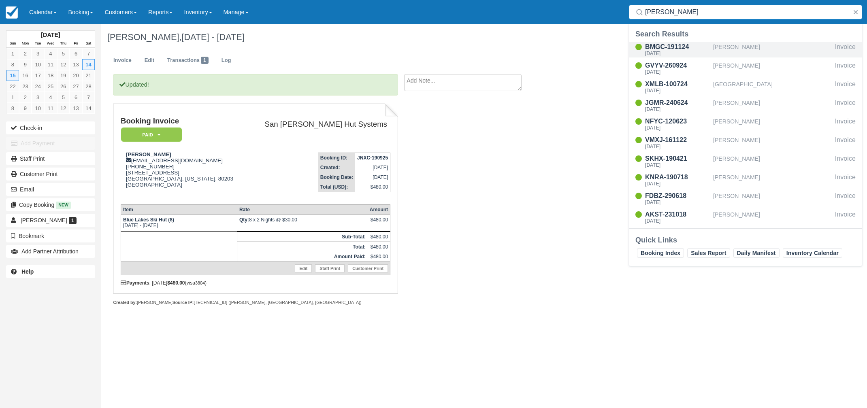
type input "[PERSON_NAME]"
click at [664, 51] on div "[DATE]" at bounding box center [677, 53] width 65 height 5
